Goal: Navigation & Orientation: Find specific page/section

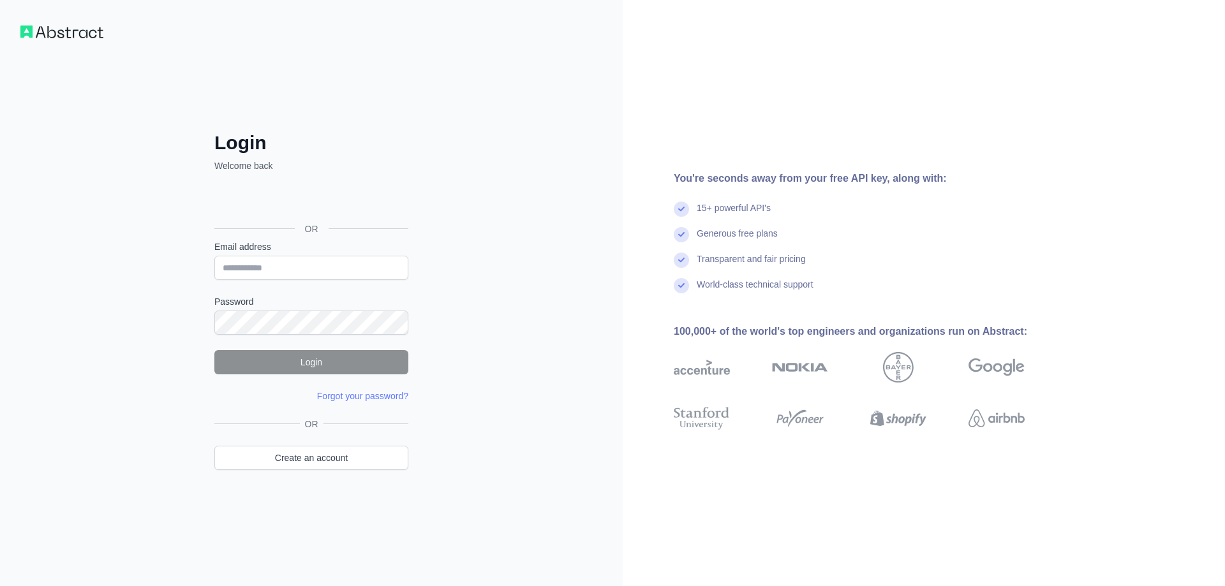
type input "**********"
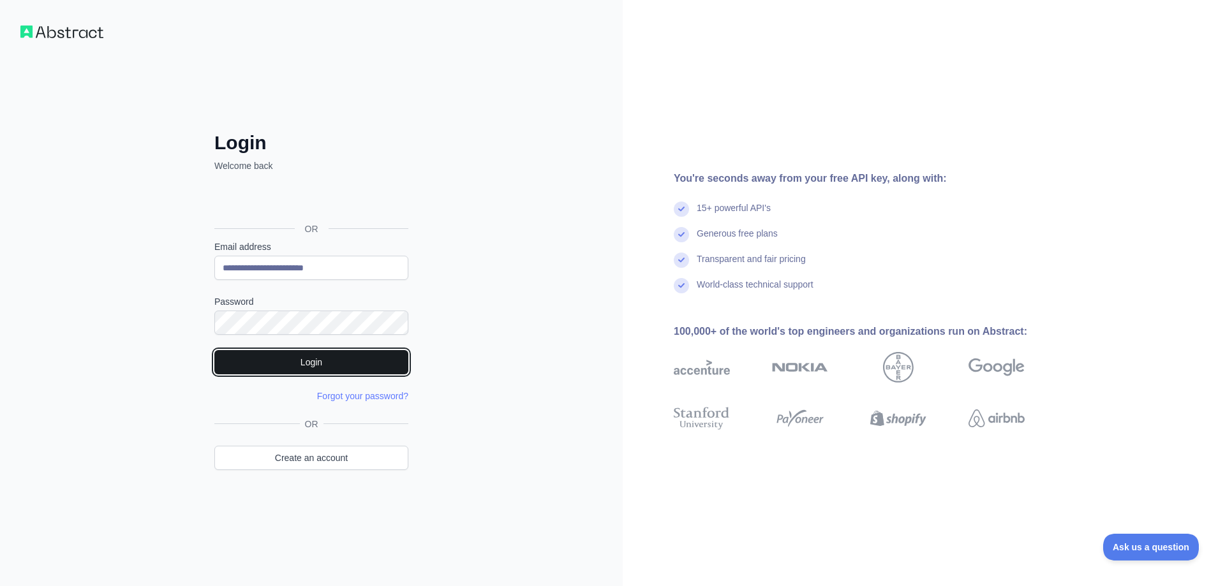
click at [269, 364] on button "Login" at bounding box center [311, 362] width 194 height 24
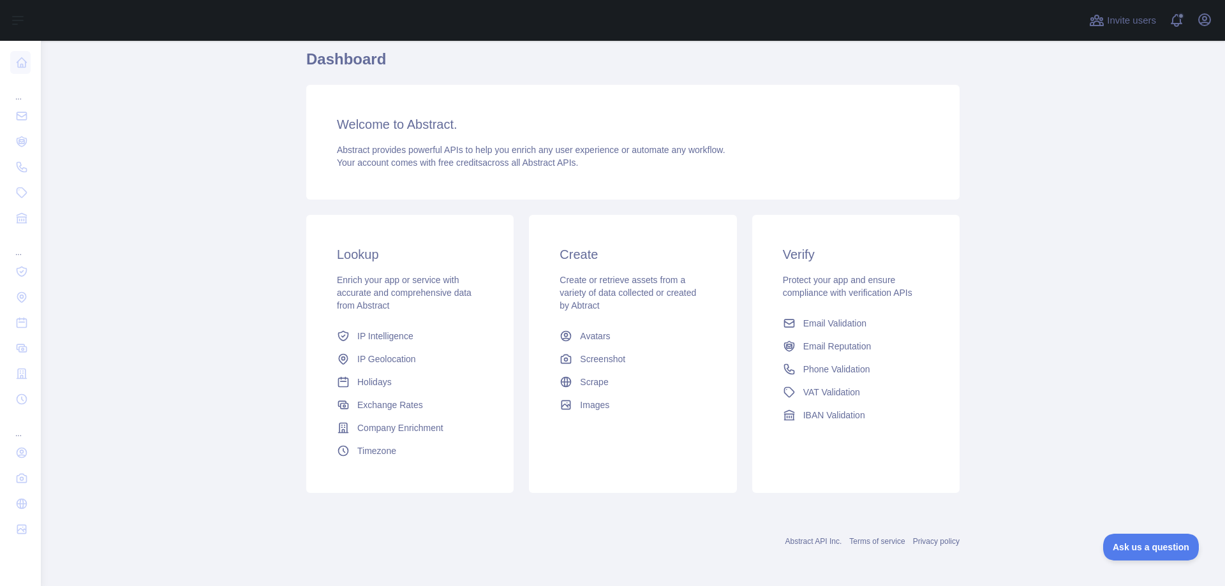
scroll to position [108, 0]
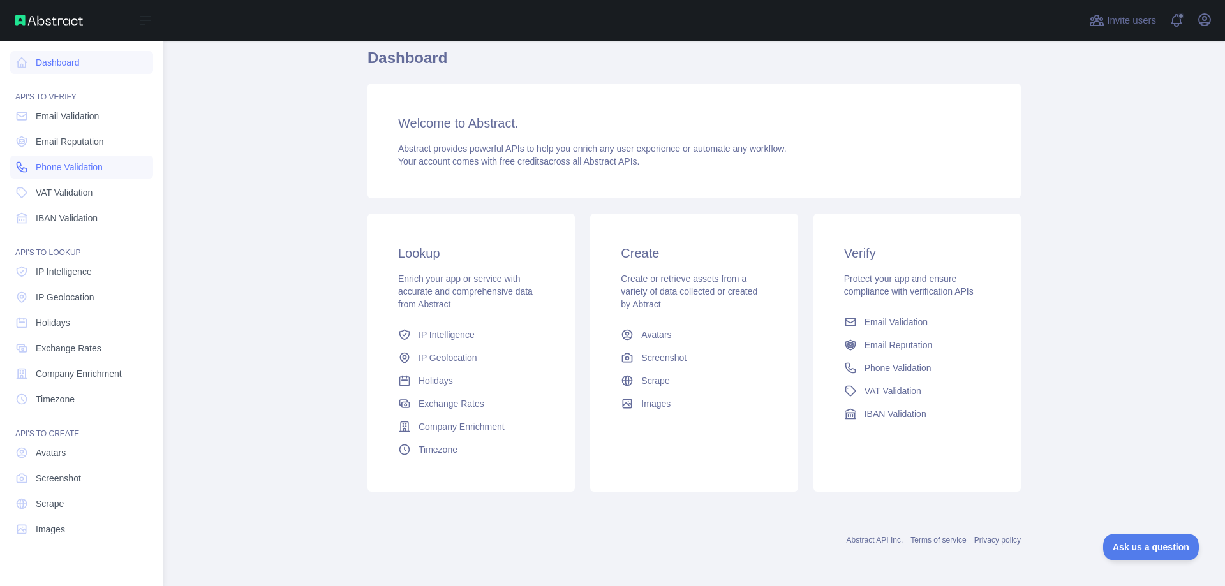
click at [42, 168] on span "Phone Validation" at bounding box center [69, 167] width 67 height 13
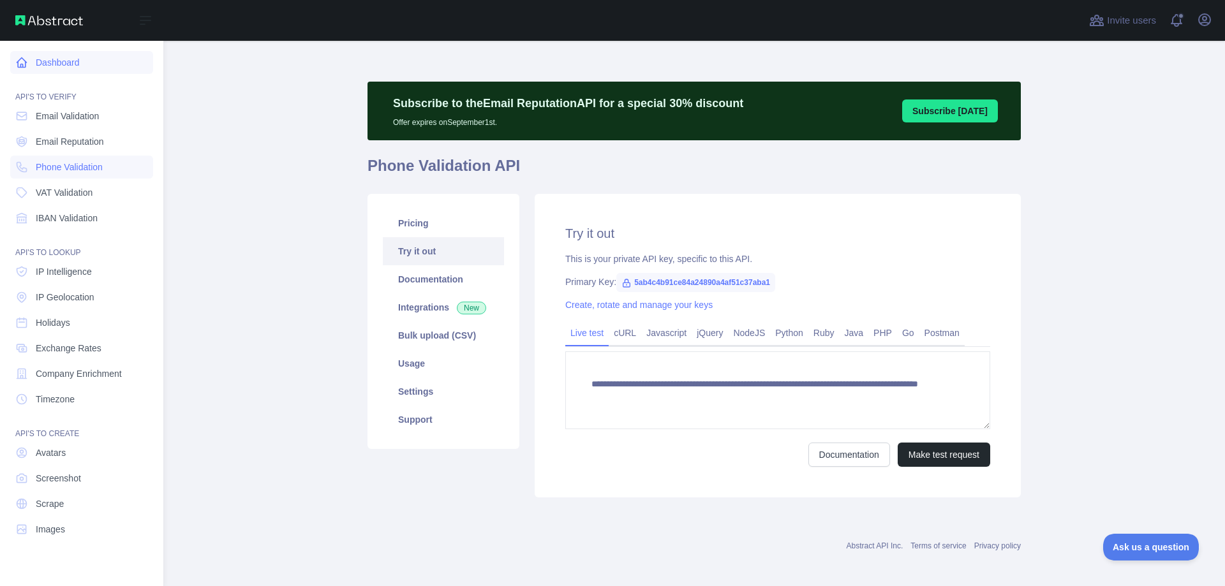
click at [75, 67] on link "Dashboard" at bounding box center [81, 62] width 143 height 23
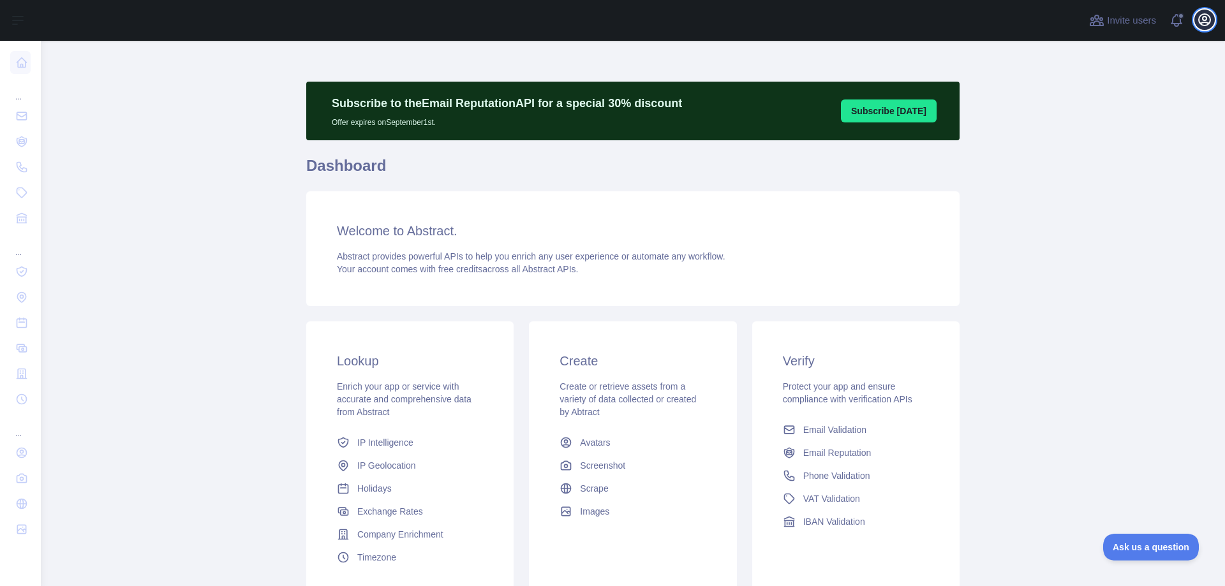
click at [1207, 17] on icon "button" at bounding box center [1204, 19] width 15 height 15
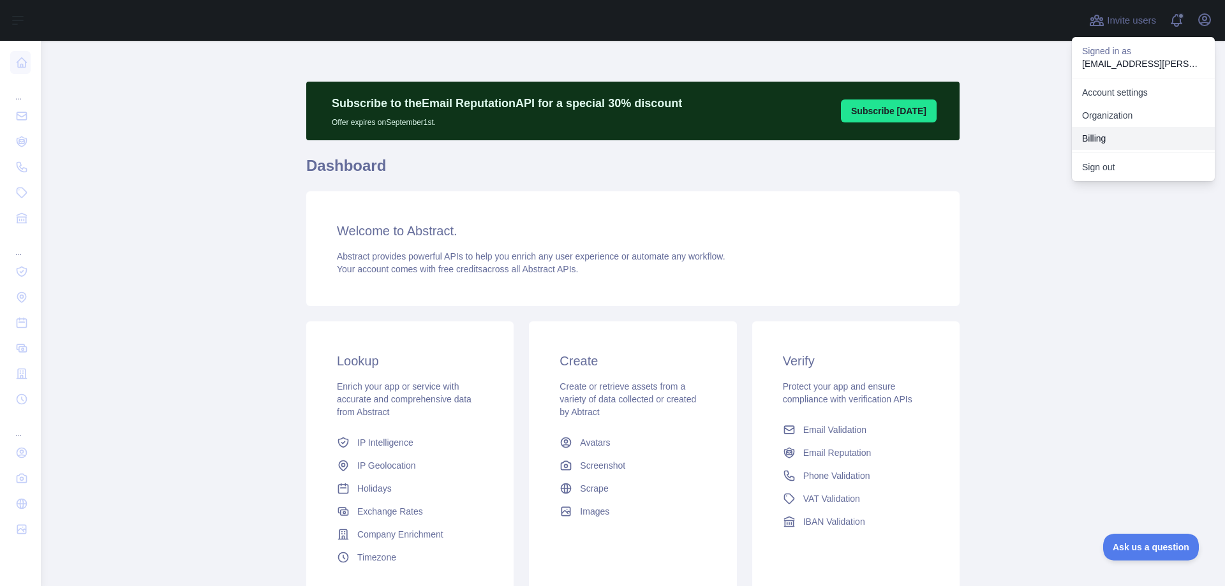
click at [1097, 136] on button "Billing" at bounding box center [1143, 138] width 143 height 23
